Goal: Answer question/provide support: Share knowledge or assist other users

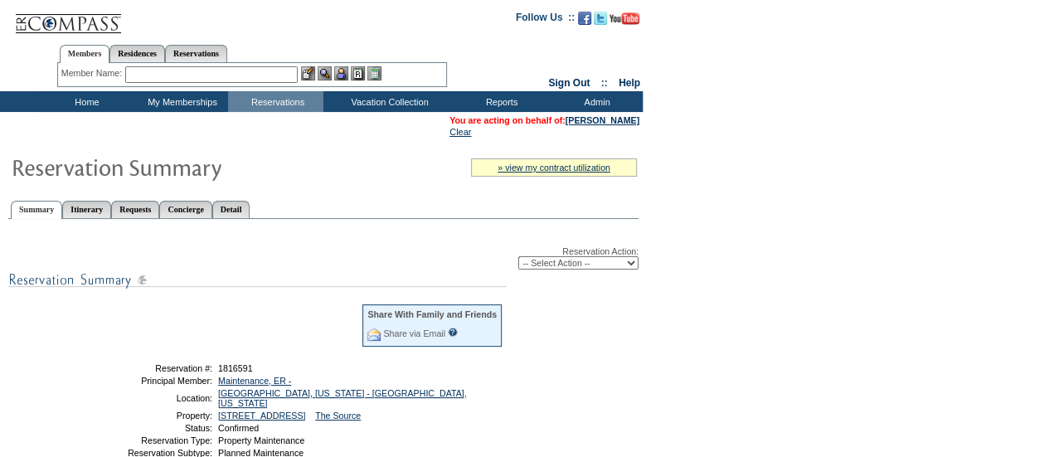
click at [198, 72] on input "text" at bounding box center [211, 74] width 172 height 17
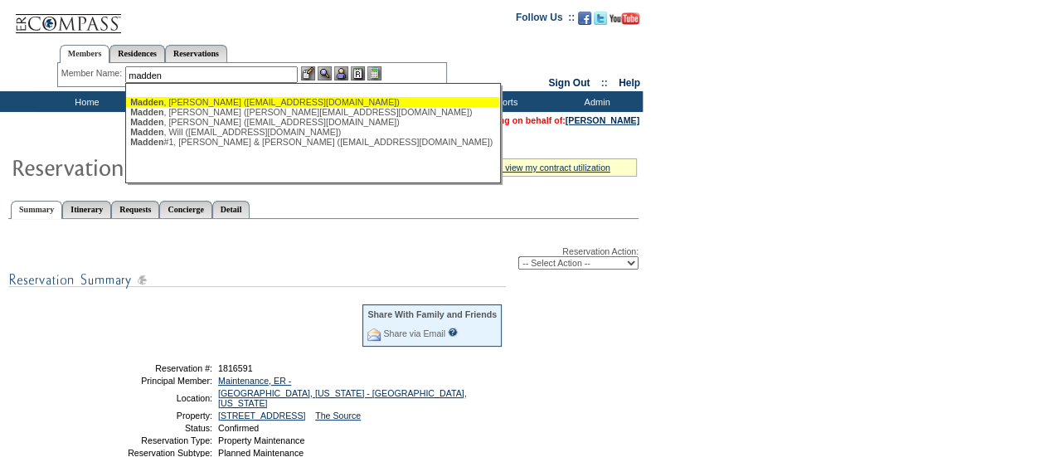
click at [231, 100] on div "[PERSON_NAME] ([EMAIL_ADDRESS][DOMAIN_NAME])" at bounding box center [312, 102] width 365 height 10
type input "[PERSON_NAME] ([EMAIL_ADDRESS][DOMAIN_NAME])"
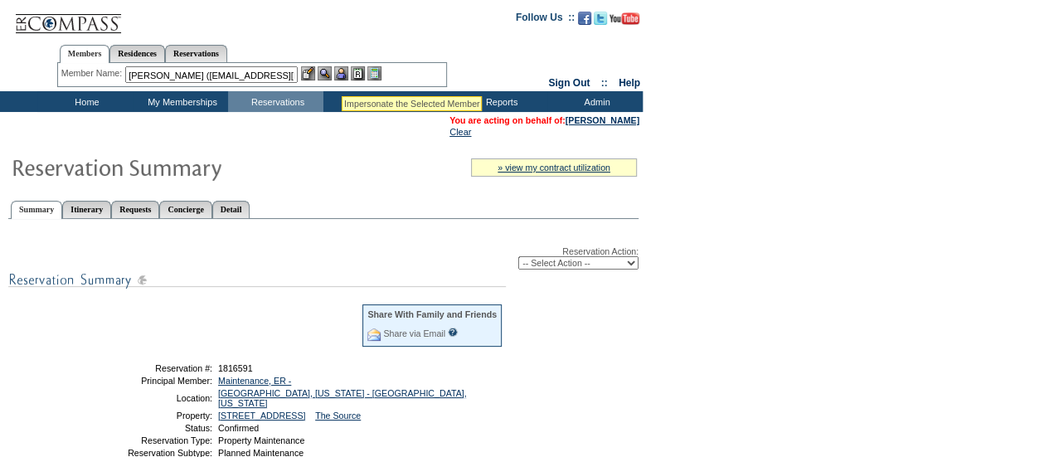
click at [342, 76] on img at bounding box center [341, 73] width 14 height 14
click at [332, 67] on img at bounding box center [325, 73] width 14 height 14
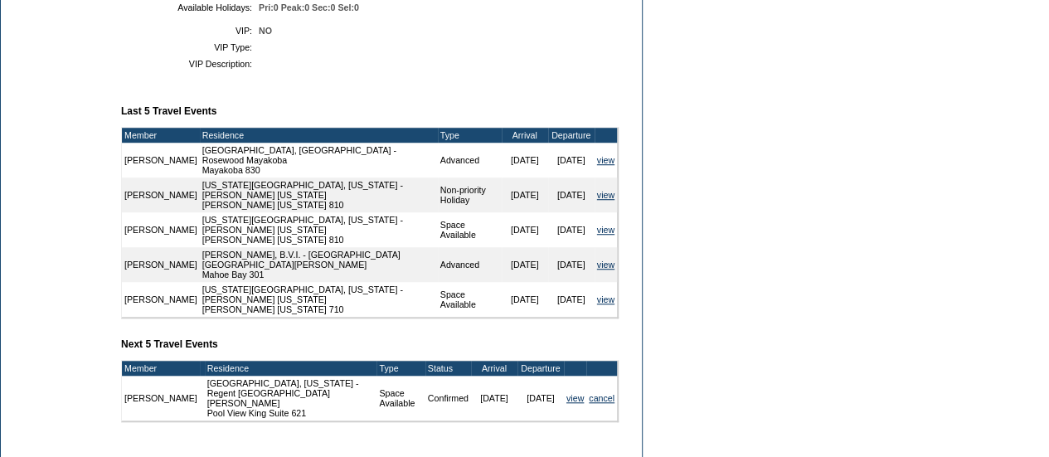
scroll to position [182, 0]
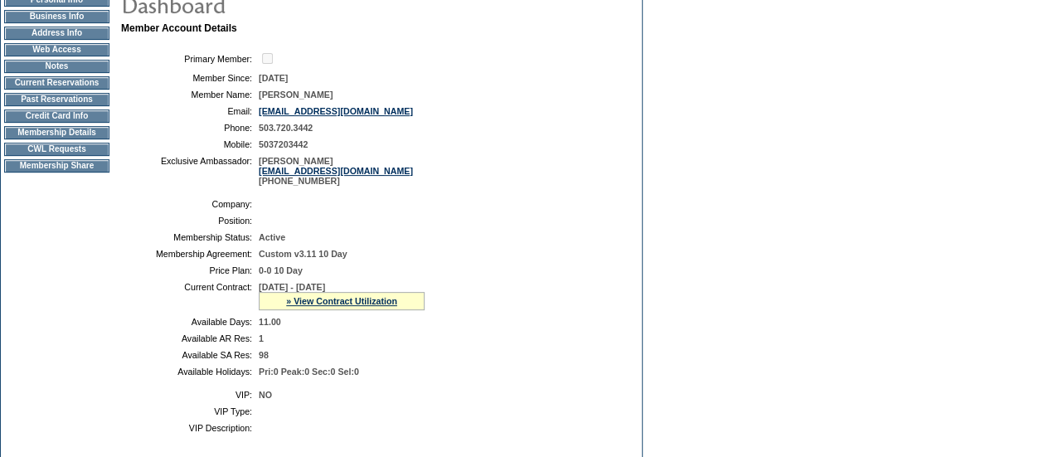
click at [550, 376] on td "Pri:0 Peak:0 Sec:0 Sel:0" at bounding box center [435, 372] width 353 height 10
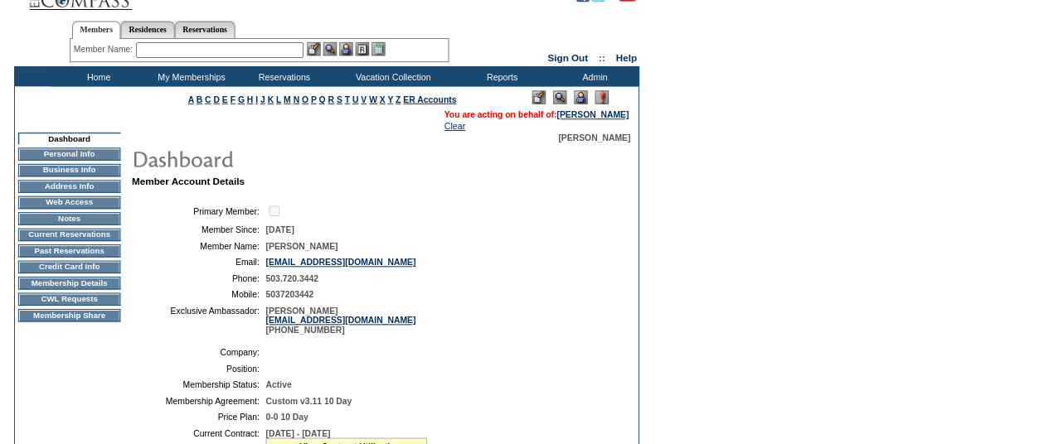
scroll to position [0, 0]
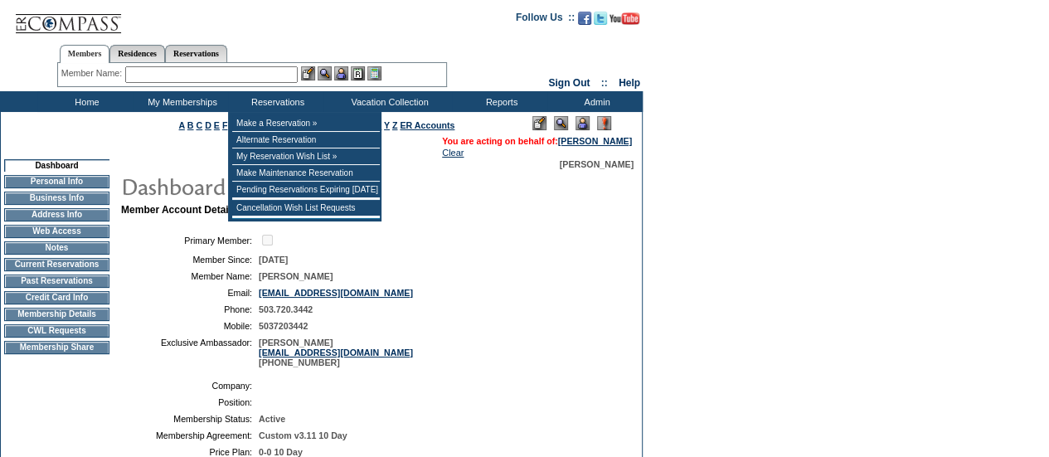
click at [237, 74] on input "text" at bounding box center [211, 74] width 172 height 17
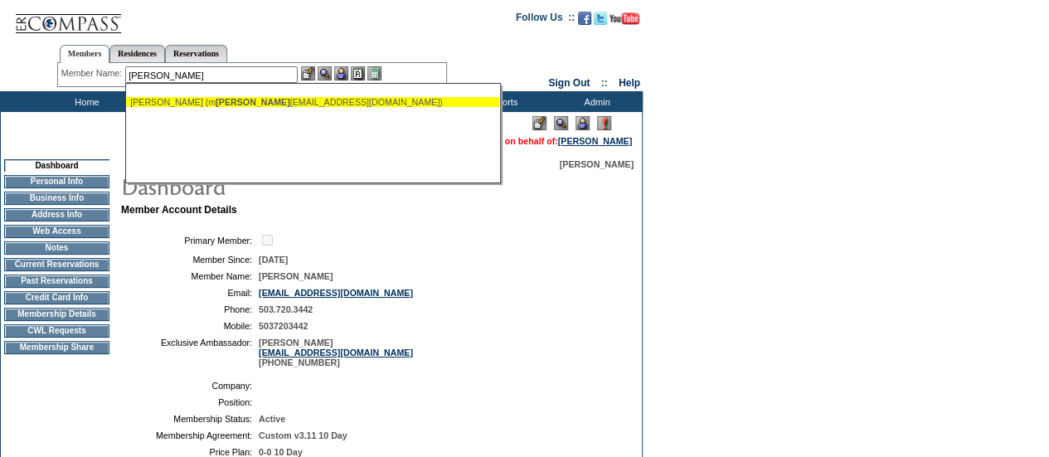
drag, startPoint x: 188, startPoint y: 70, endPoint x: 71, endPoint y: 65, distance: 117.0
click at [71, 65] on div "Member Name: nevarez Hirth, Brian (m nevarez 0722@gmail.com) Destination or Res…" at bounding box center [252, 75] width 390 height 24
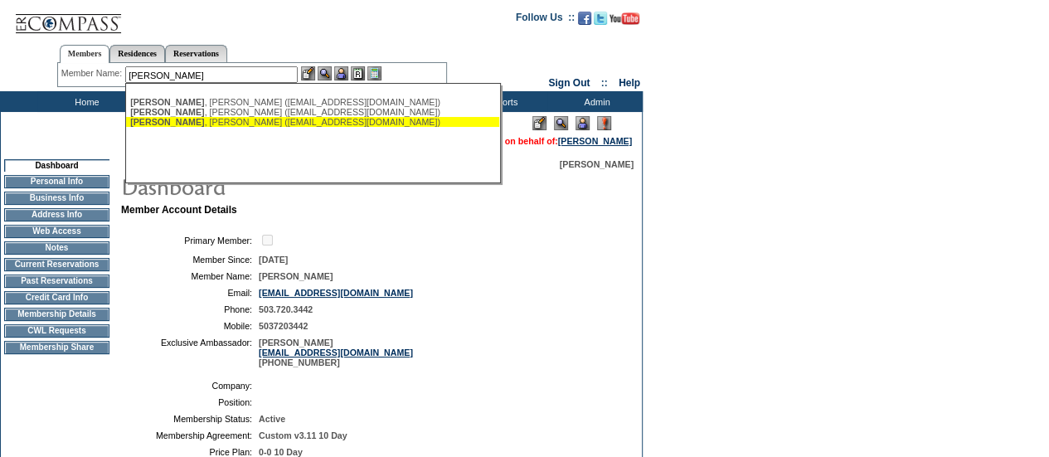
click at [242, 119] on div "Hirth , Melanie (quackem1@att.net)" at bounding box center [312, 122] width 365 height 10
type input "Hirth, Melanie (quackem1@att.net)"
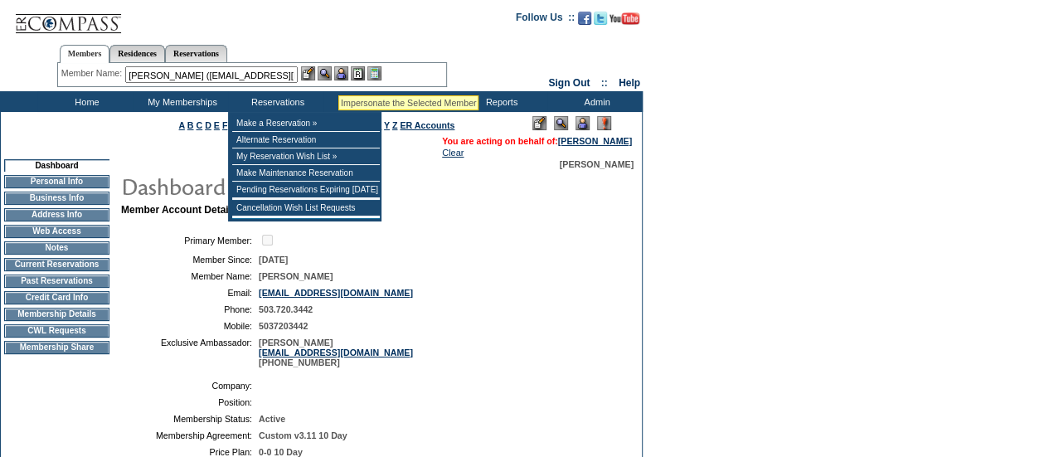
click at [338, 75] on img at bounding box center [341, 73] width 14 height 14
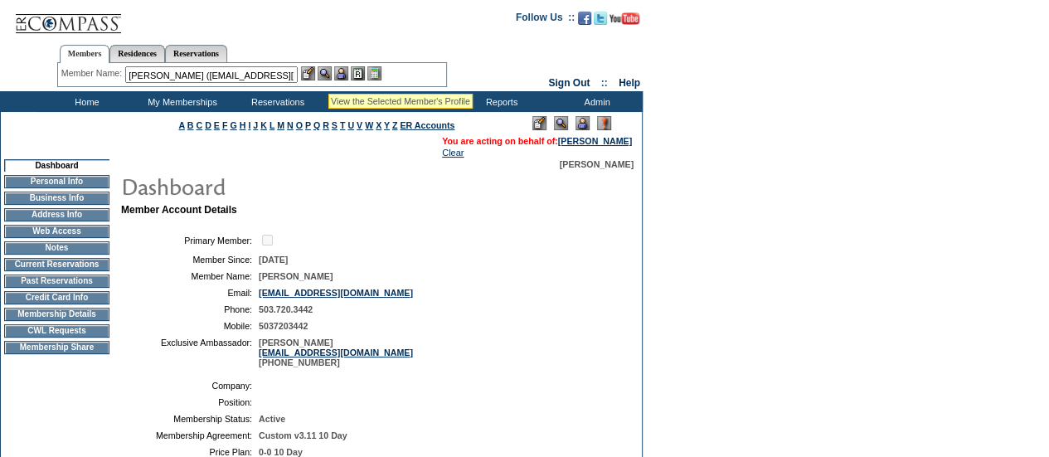
click at [328, 74] on img at bounding box center [325, 73] width 14 height 14
